Goal: Transaction & Acquisition: Purchase product/service

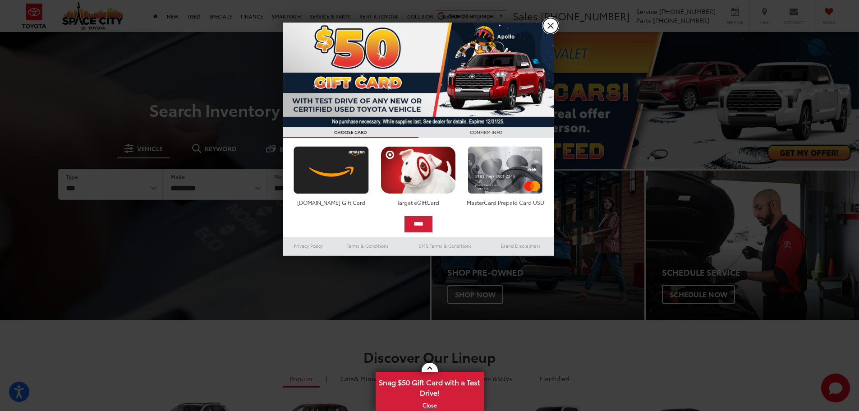
click at [553, 26] on link "X" at bounding box center [550, 25] width 15 height 15
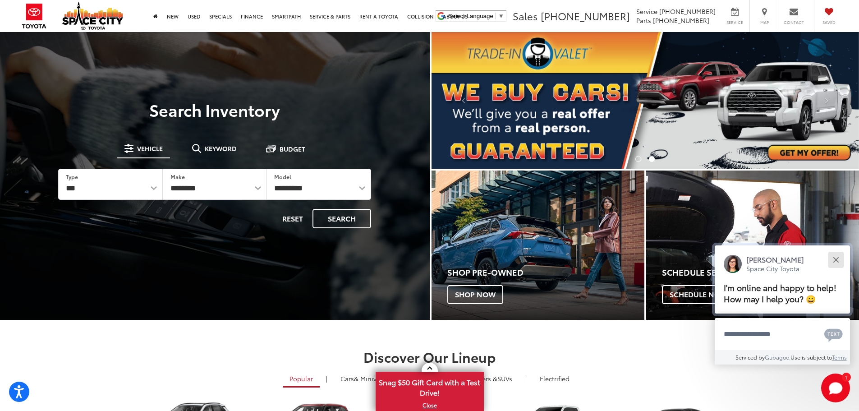
click at [836, 261] on button "Close" at bounding box center [835, 259] width 19 height 19
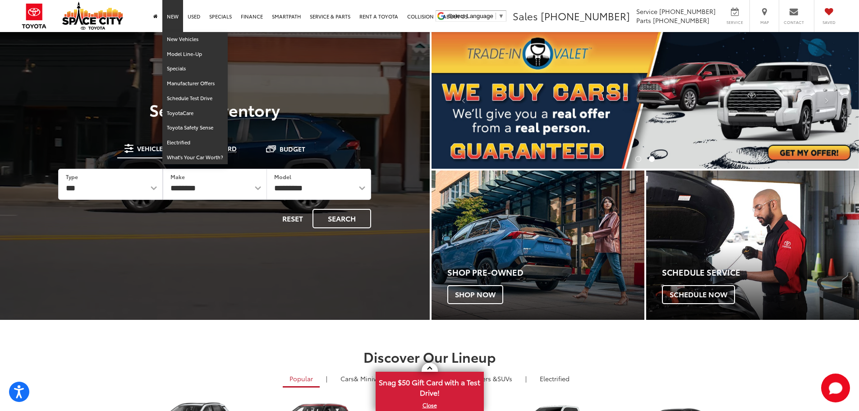
click at [177, 16] on link "New" at bounding box center [172, 16] width 21 height 32
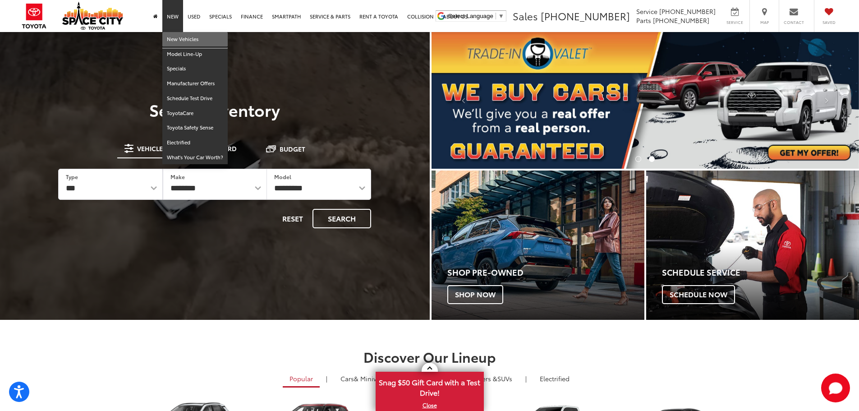
click at [189, 43] on link "New Vehicles" at bounding box center [194, 39] width 65 height 15
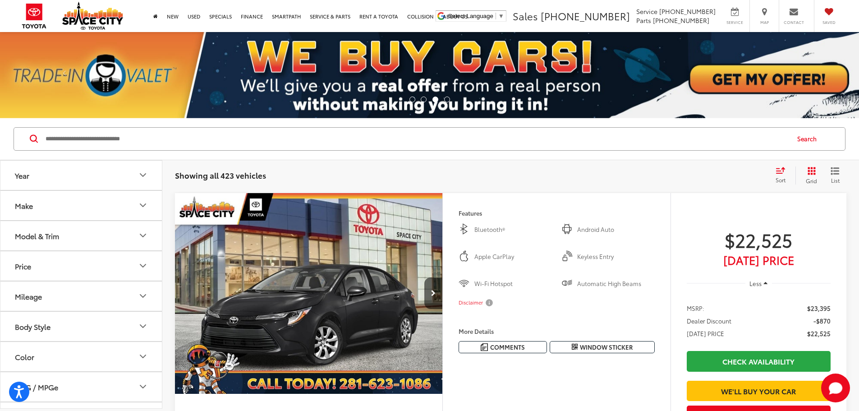
click at [143, 203] on icon "Make" at bounding box center [142, 205] width 11 height 11
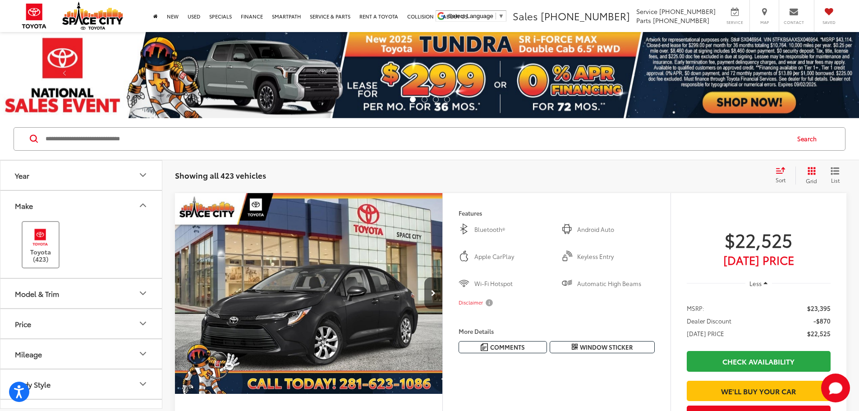
click at [28, 249] on label "Toyota (423)" at bounding box center [41, 244] width 37 height 37
click at [146, 203] on icon "Make" at bounding box center [142, 205] width 11 height 11
click at [141, 230] on icon "Model & Trim" at bounding box center [142, 235] width 11 height 11
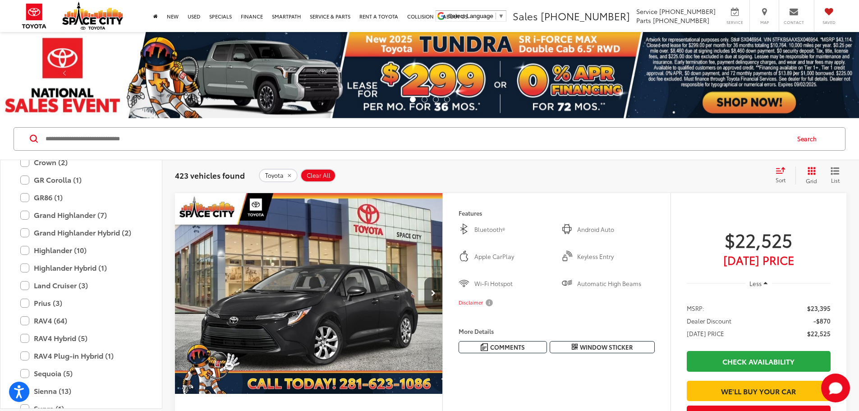
scroll to position [260, 0]
